Goal: Information Seeking & Learning: Learn about a topic

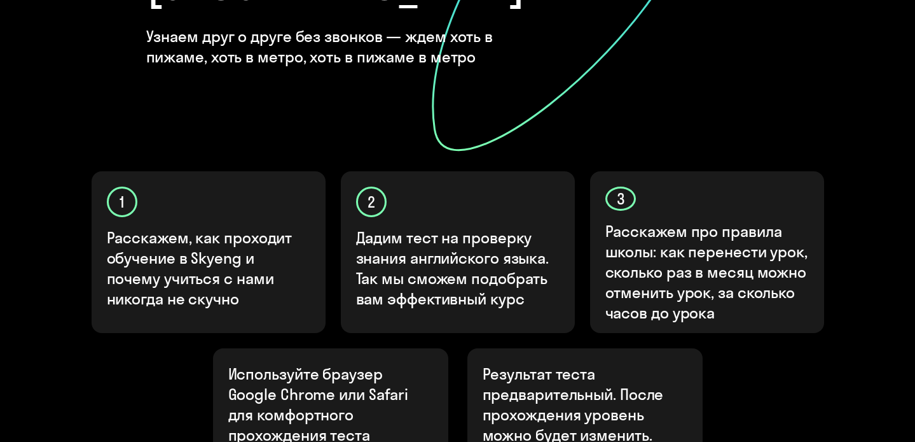
scroll to position [450, 0]
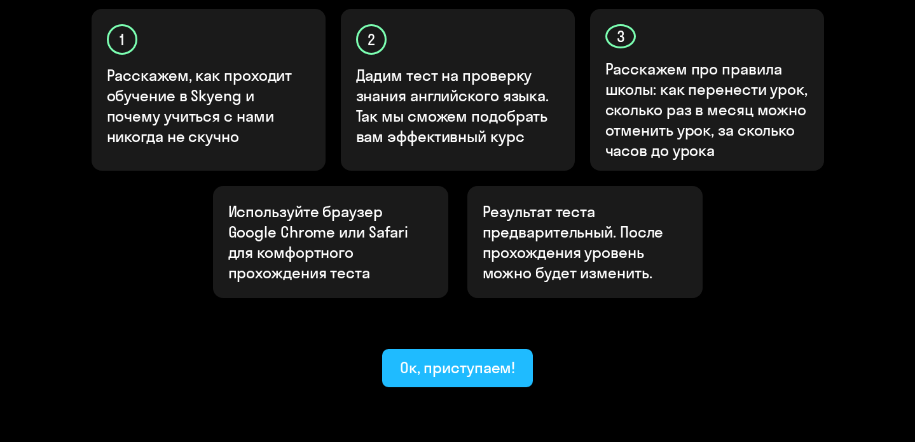
click at [470, 357] on div "Ок, приступаем!" at bounding box center [458, 367] width 116 height 20
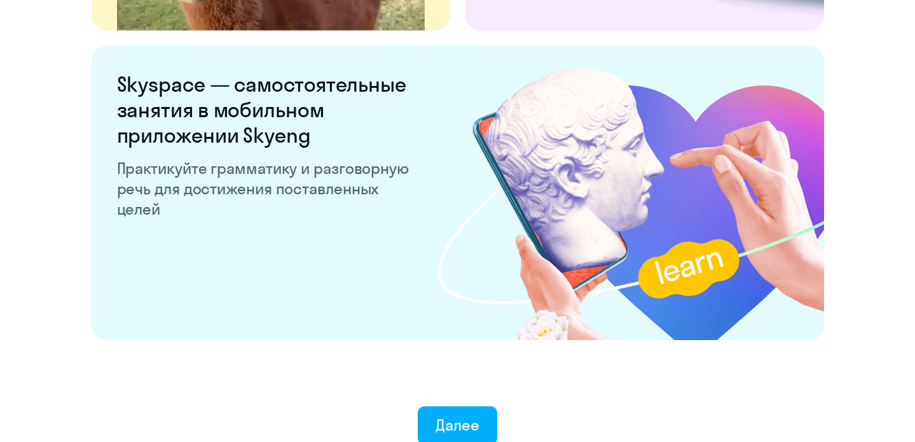
scroll to position [2507, 0]
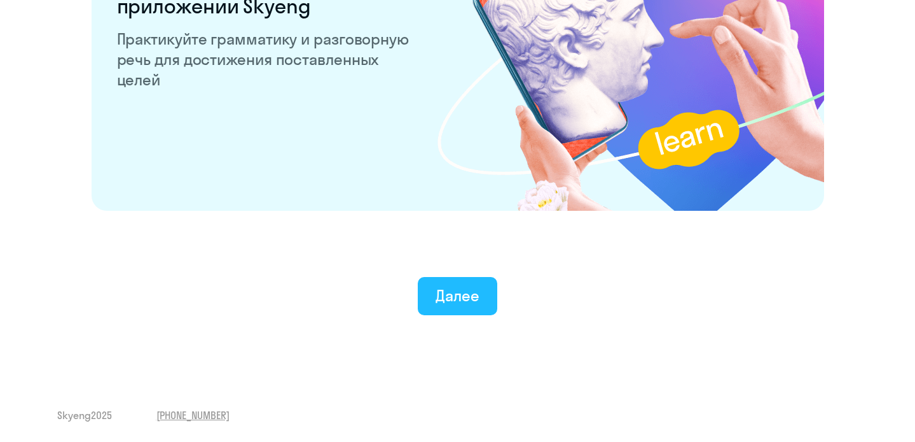
click at [462, 291] on div "Далее" at bounding box center [458, 295] width 44 height 20
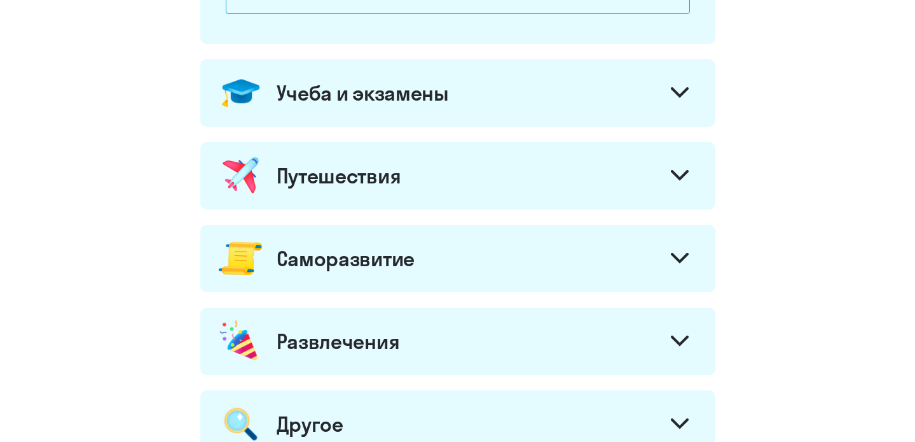
scroll to position [545, 0]
click at [435, 101] on div "Учеба и экзамены" at bounding box center [363, 93] width 172 height 25
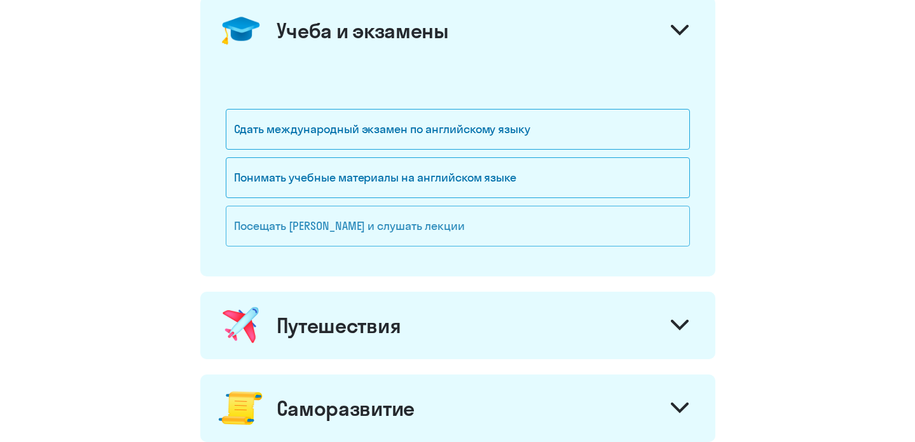
scroll to position [640, 0]
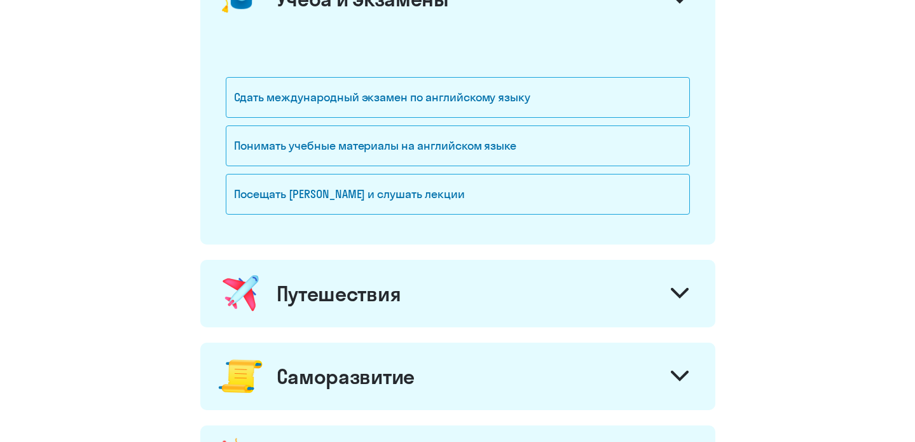
click at [358, 300] on div "Путешествия" at bounding box center [339, 293] width 125 height 25
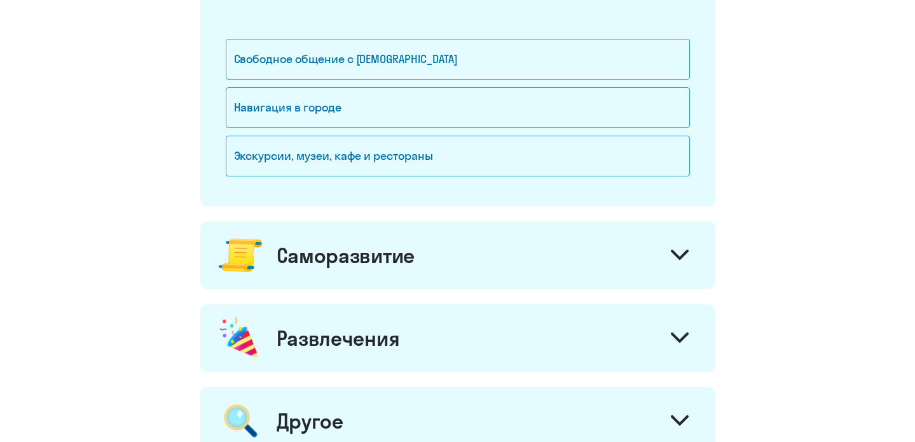
scroll to position [1038, 0]
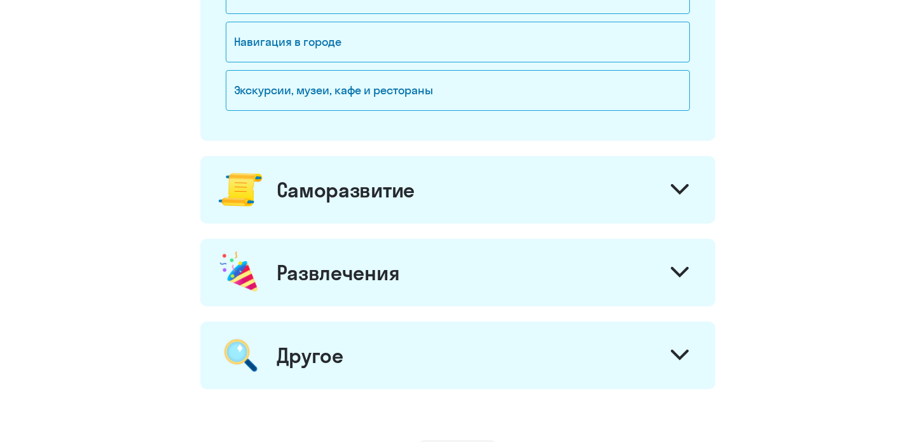
click at [363, 186] on div "Саморазвитие" at bounding box center [346, 189] width 138 height 25
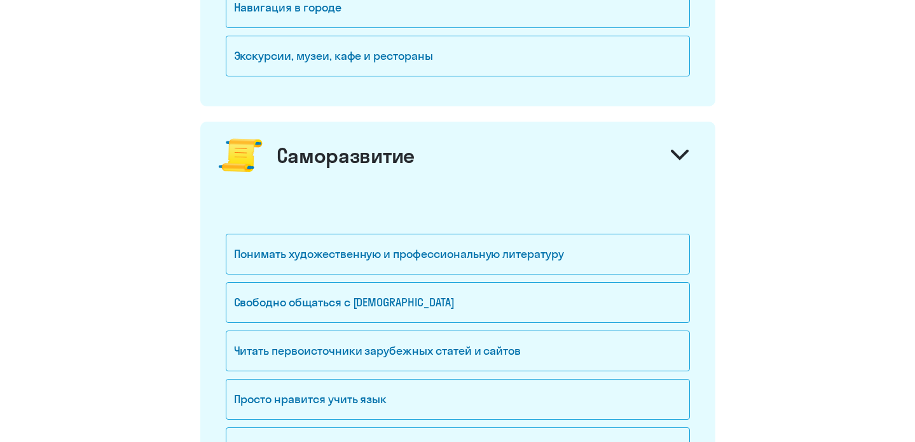
scroll to position [1159, 0]
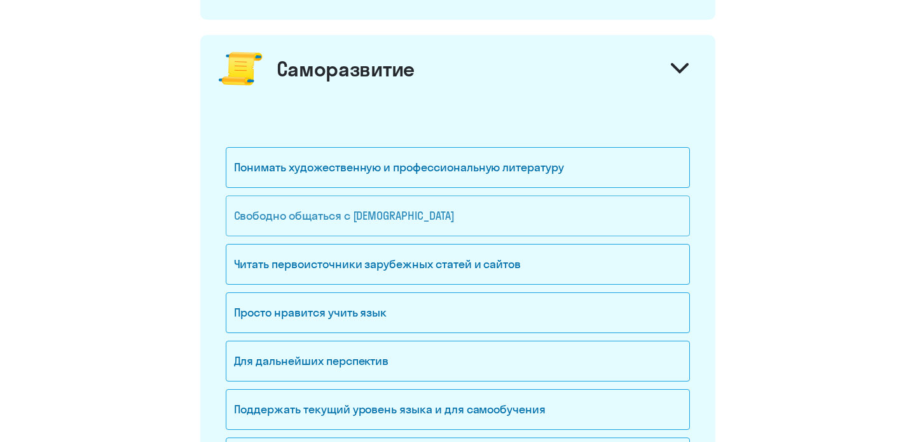
click at [354, 218] on div "Свободно общаться с иностранцами" at bounding box center [458, 215] width 464 height 41
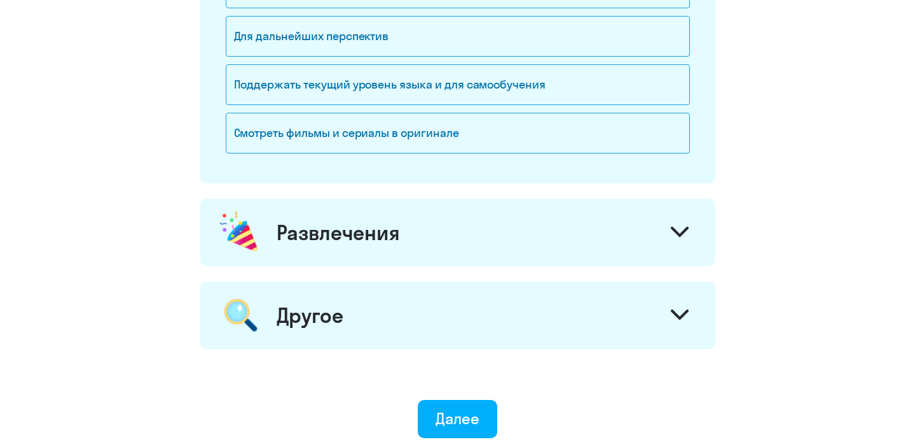
scroll to position [1601, 0]
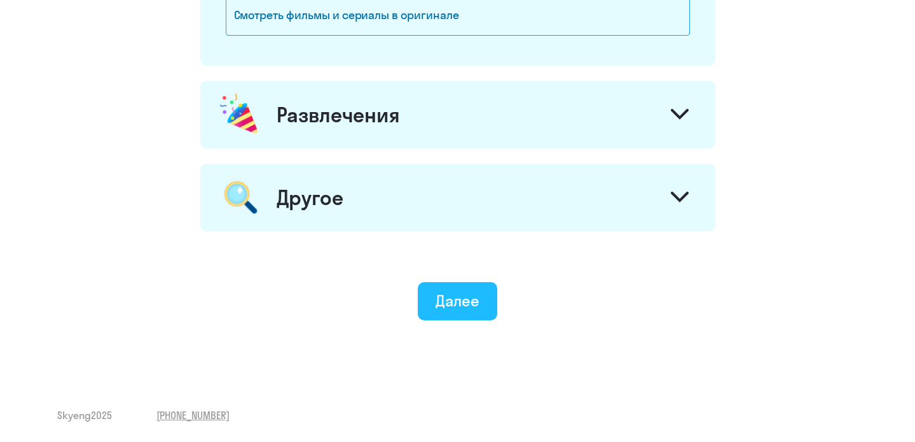
click at [442, 317] on button "Далее" at bounding box center [458, 301] width 80 height 38
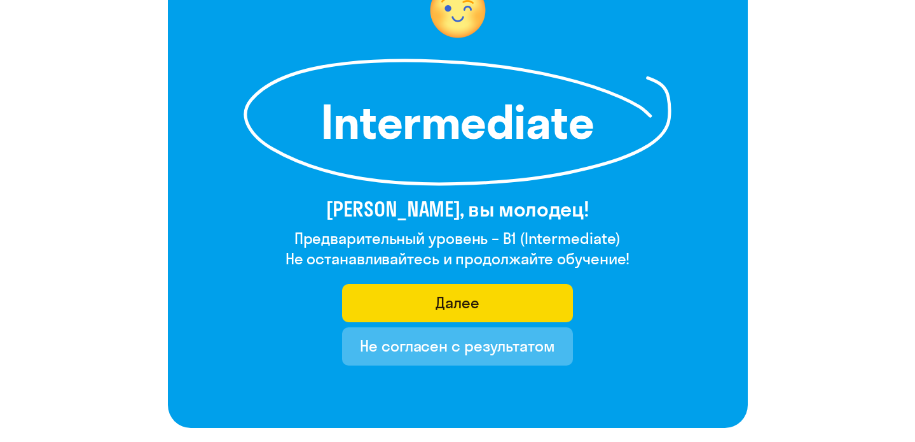
scroll to position [143, 0]
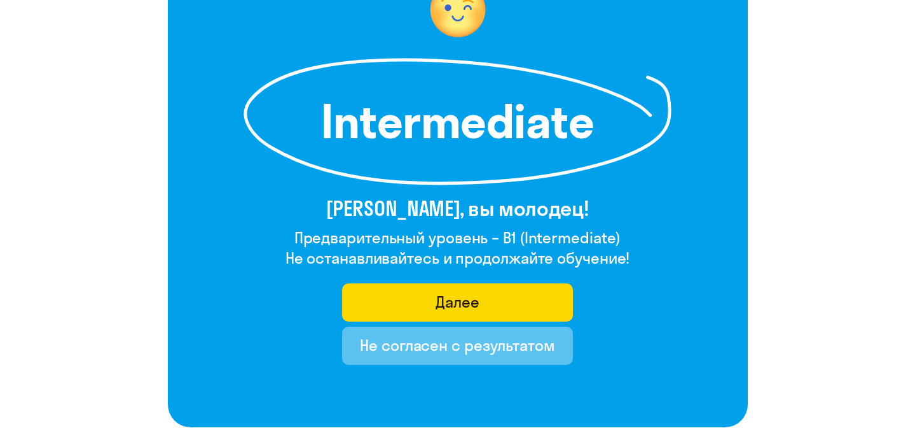
click at [440, 337] on div "Не согласен с результатом" at bounding box center [457, 345] width 195 height 20
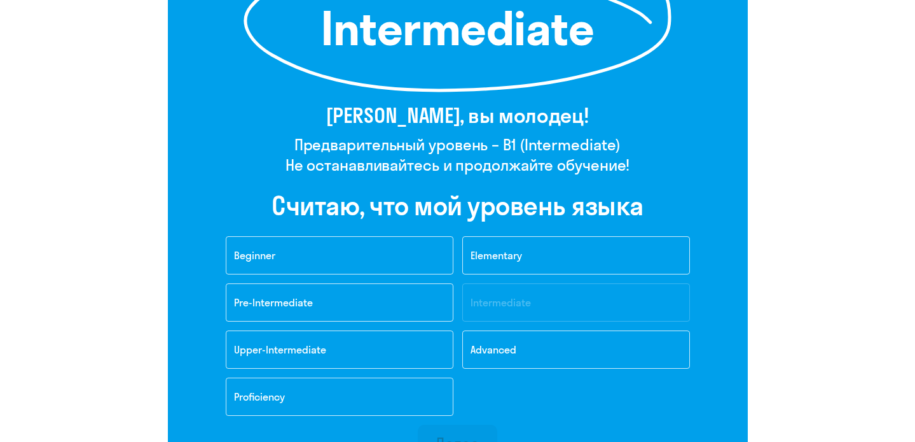
scroll to position [237, 0]
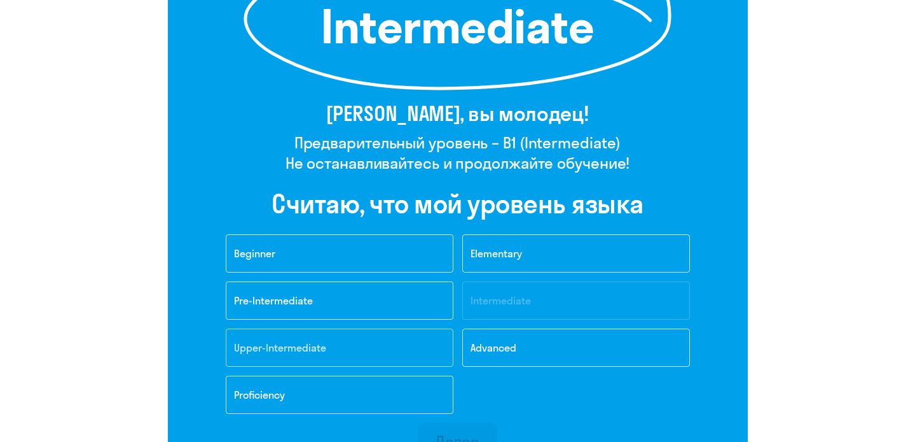
click at [342, 354] on button "Upper-Intermediate" at bounding box center [340, 347] width 228 height 38
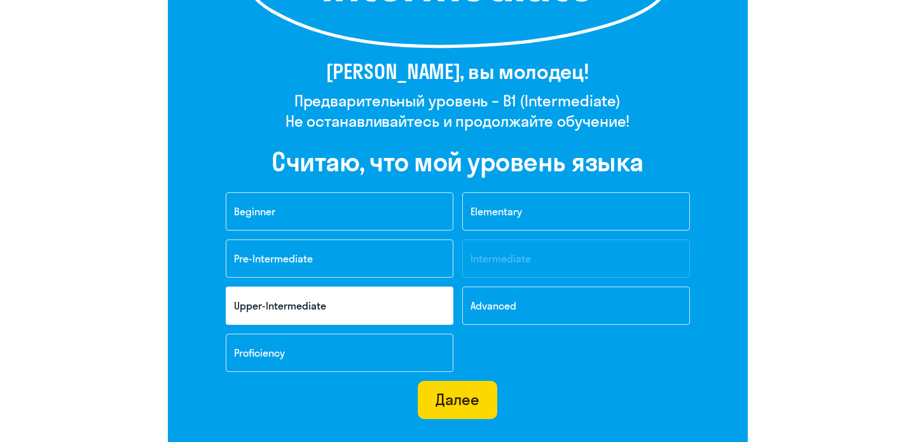
scroll to position [285, 0]
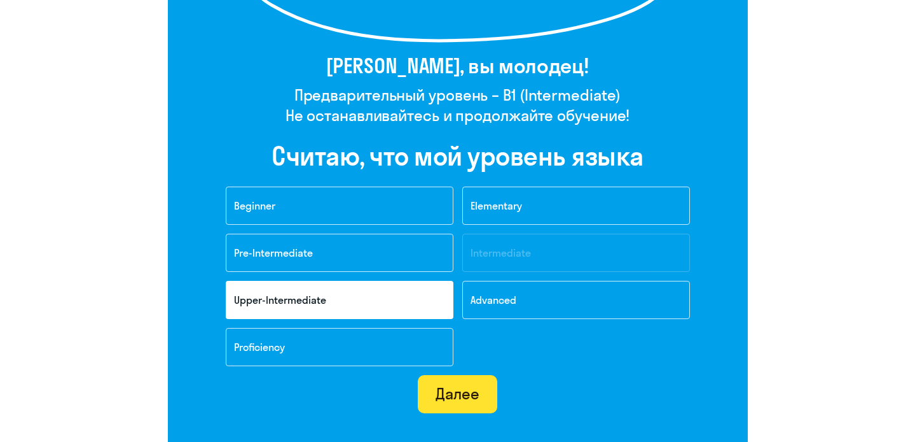
click at [468, 395] on div "Далее" at bounding box center [458, 393] width 44 height 20
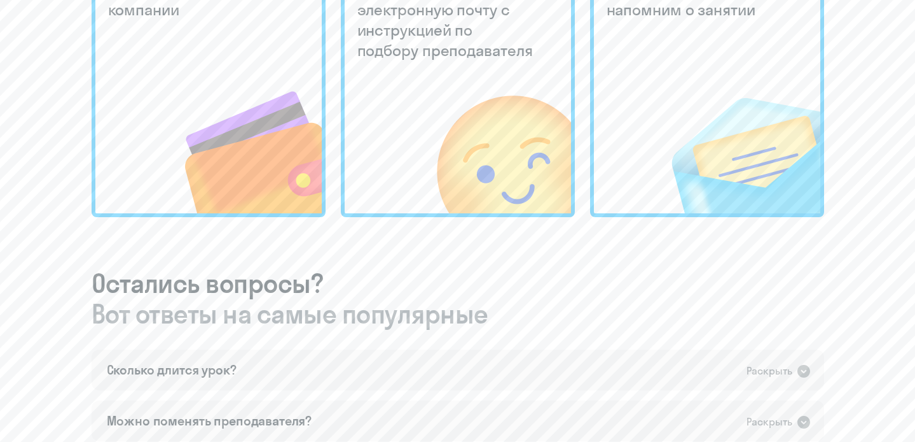
scroll to position [550, 0]
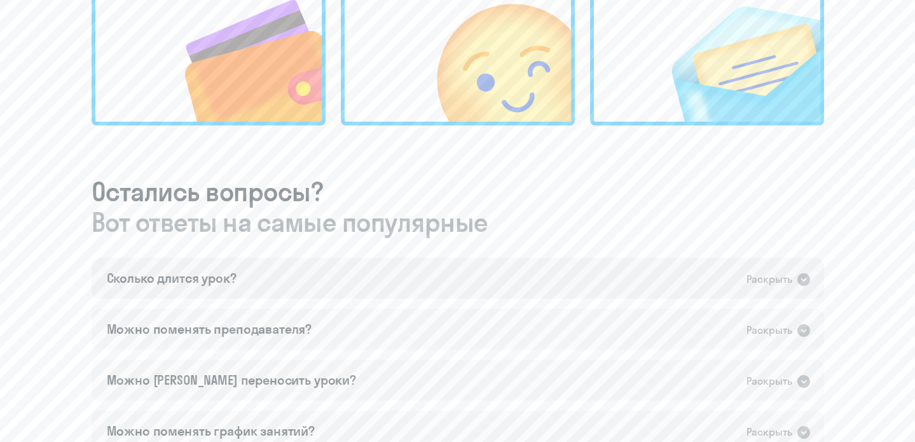
click at [324, 268] on div "Сколько длится урок? Раскрыть" at bounding box center [458, 278] width 733 height 41
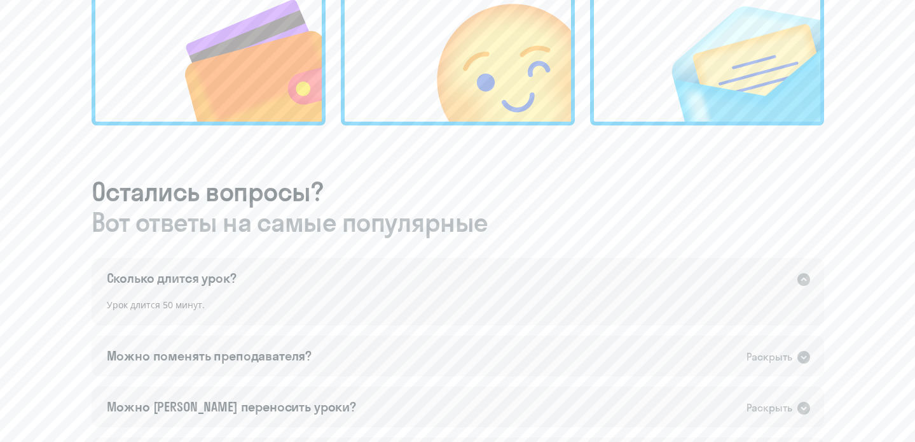
click at [324, 268] on div "Сколько длится урок? Раскрыть" at bounding box center [458, 278] width 733 height 41
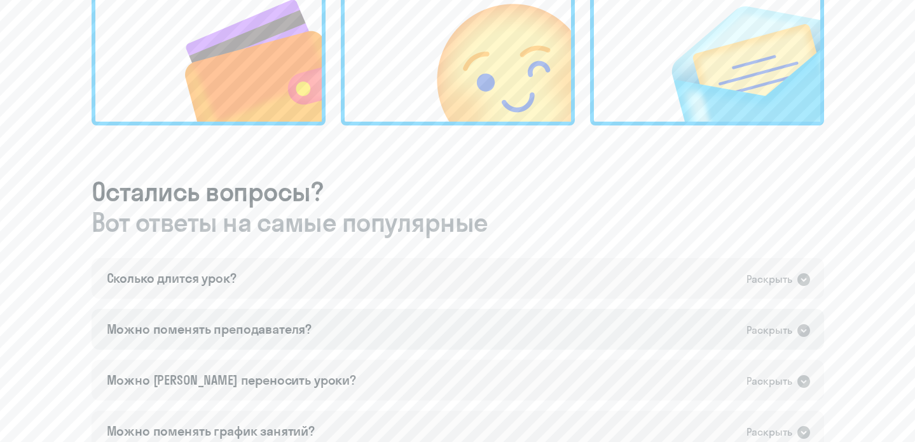
click at [288, 331] on div "Можно поменять преподавателя?" at bounding box center [209, 329] width 205 height 18
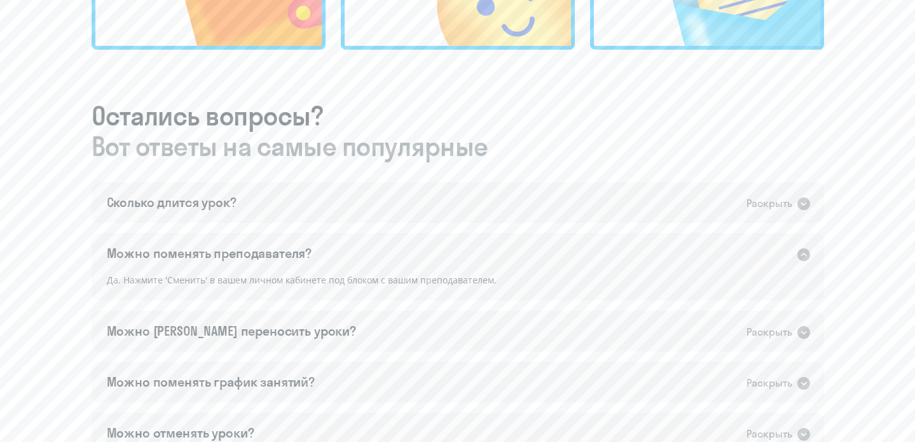
scroll to position [627, 0]
click at [288, 331] on div "Можно ли переносить уроки? Раскрыть" at bounding box center [458, 329] width 733 height 41
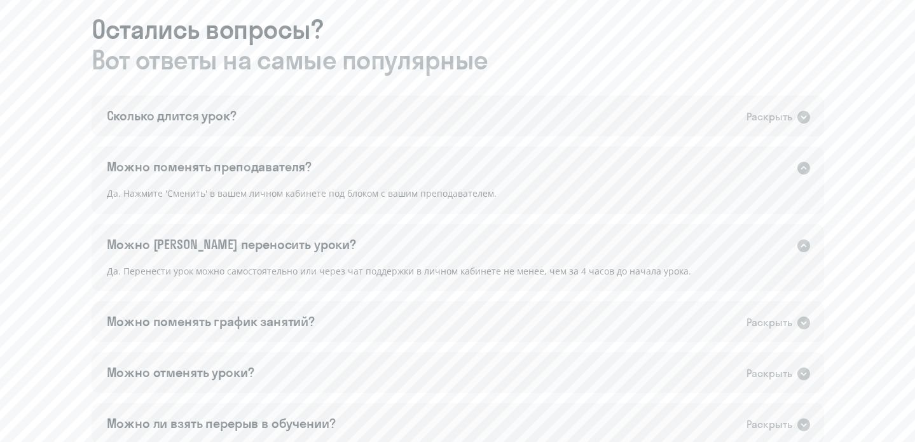
scroll to position [716, 0]
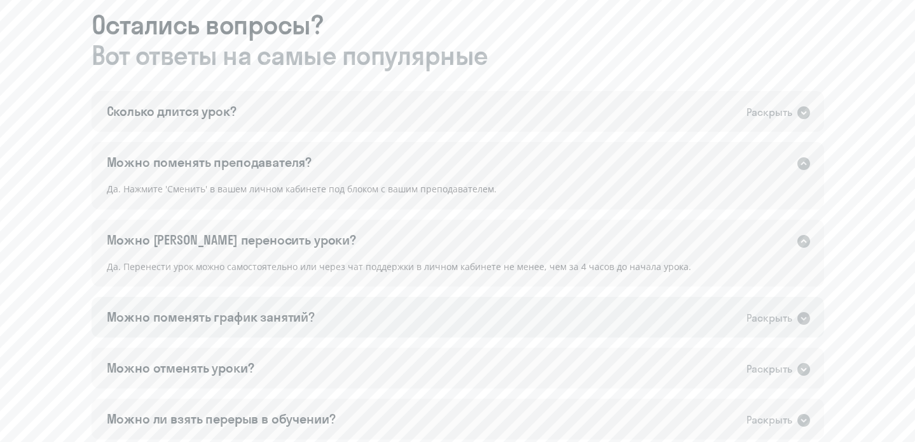
click at [274, 319] on div "Можно поменять график занятий?" at bounding box center [211, 317] width 209 height 18
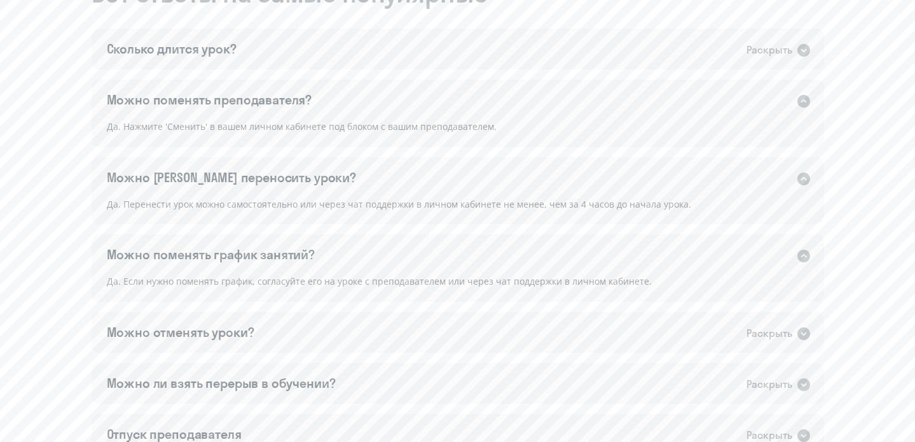
scroll to position [779, 0]
click at [274, 319] on div "Можно отменять уроки? Раскрыть" at bounding box center [458, 331] width 733 height 41
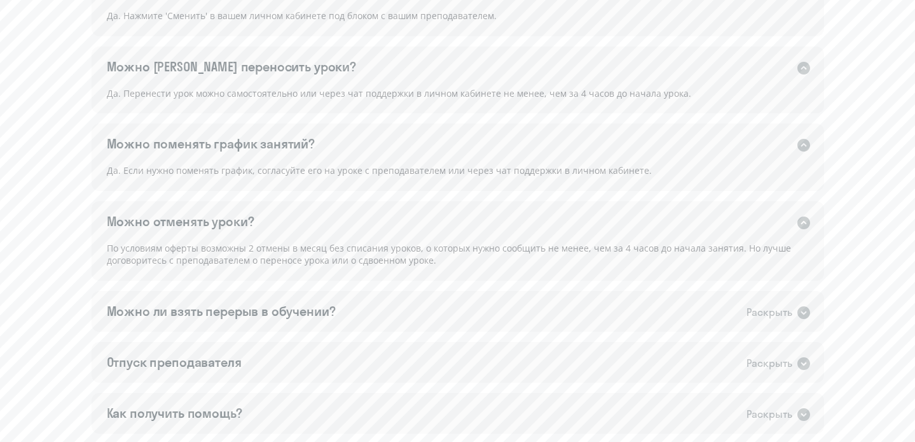
scroll to position [892, 0]
click at [263, 310] on div "Можно ли взять перерыв в обучении?" at bounding box center [221, 309] width 229 height 18
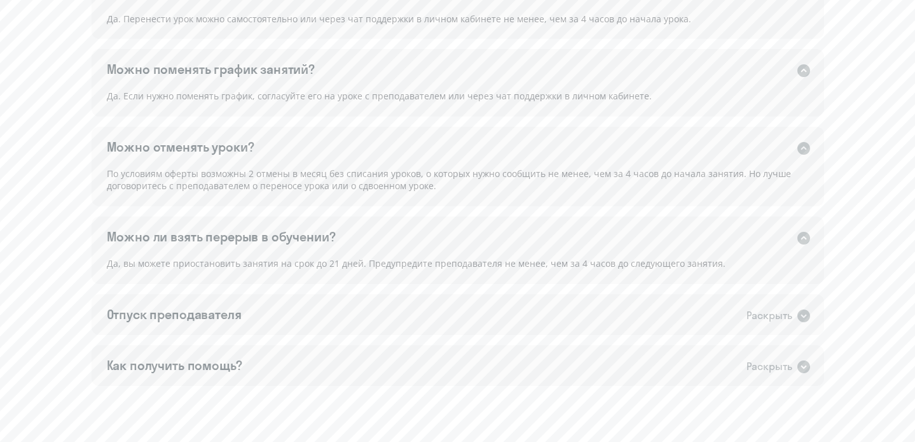
scroll to position [991, 0]
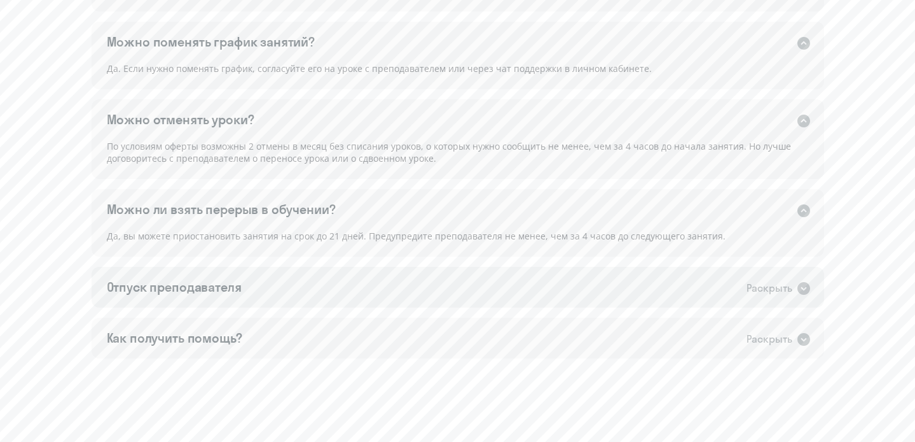
click at [239, 288] on div "Отпуск преподавателя" at bounding box center [174, 287] width 135 height 18
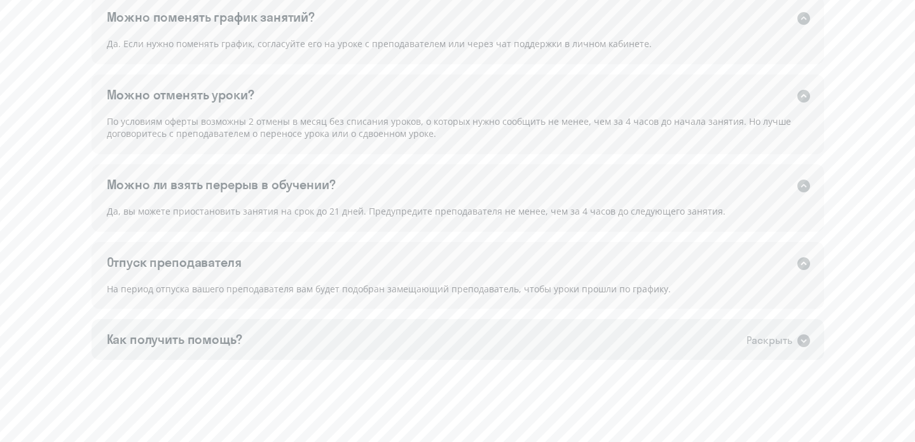
scroll to position [1015, 0]
click at [230, 337] on div "Как получить помощь?" at bounding box center [175, 340] width 136 height 18
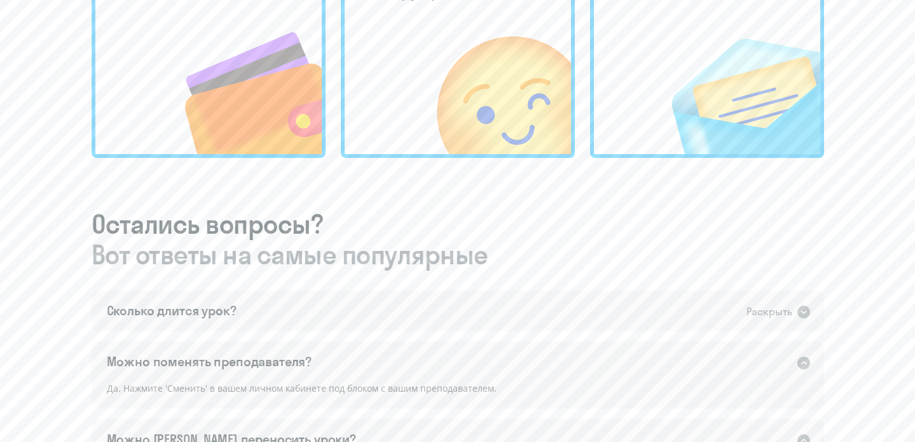
scroll to position [0, 0]
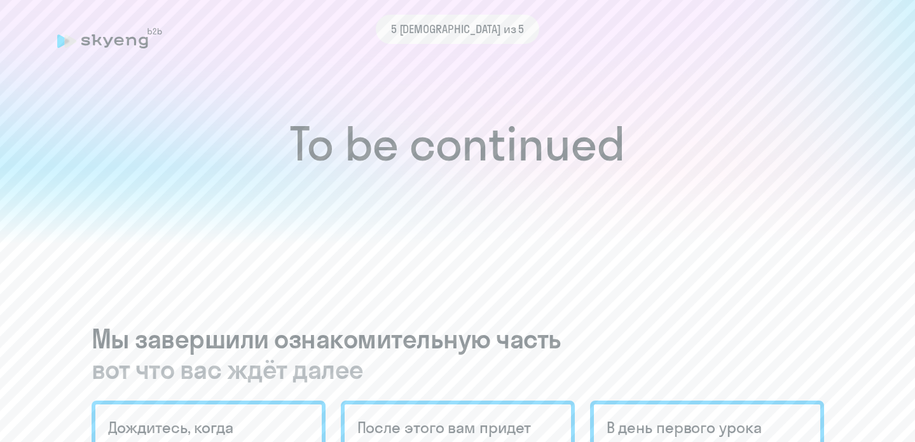
click at [98, 31] on div "5 шаг из 5" at bounding box center [458, 29] width 802 height 29
click at [98, 41] on div "5 шаг из 5" at bounding box center [458, 29] width 802 height 29
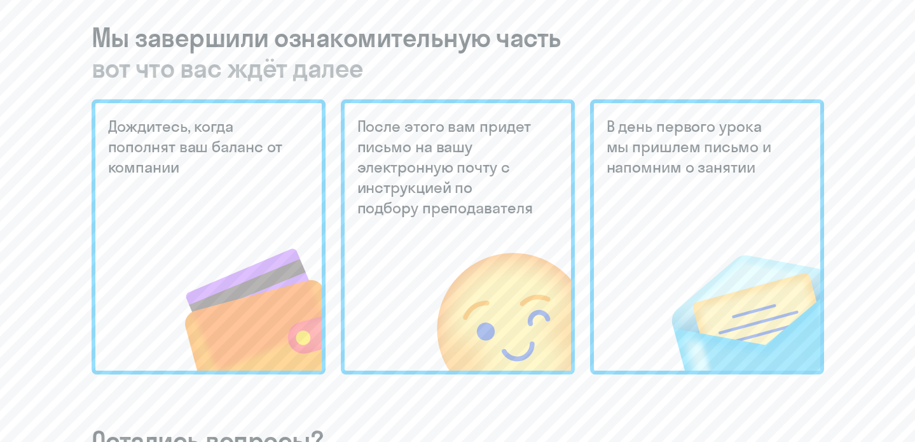
scroll to position [408, 0]
